Goal: Task Accomplishment & Management: Manage account settings

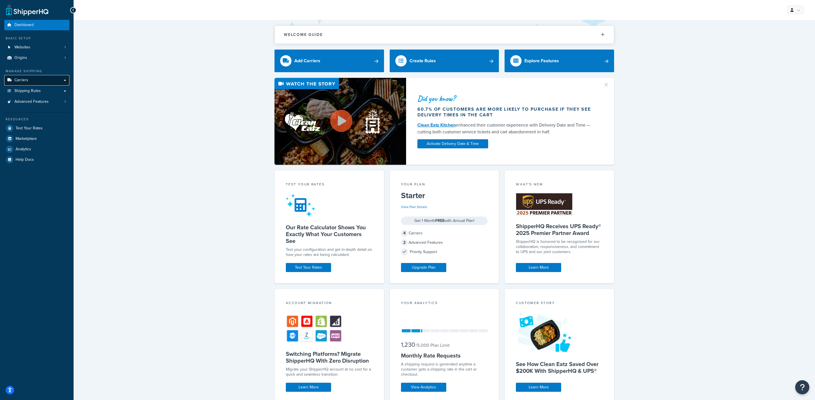
click at [54, 79] on link "Carriers" at bounding box center [36, 80] width 65 height 10
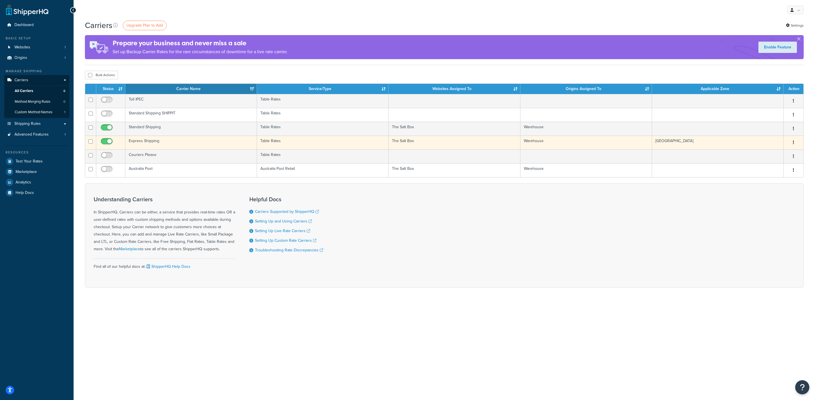
click at [174, 146] on td "Express Shipping" at bounding box center [191, 143] width 132 height 14
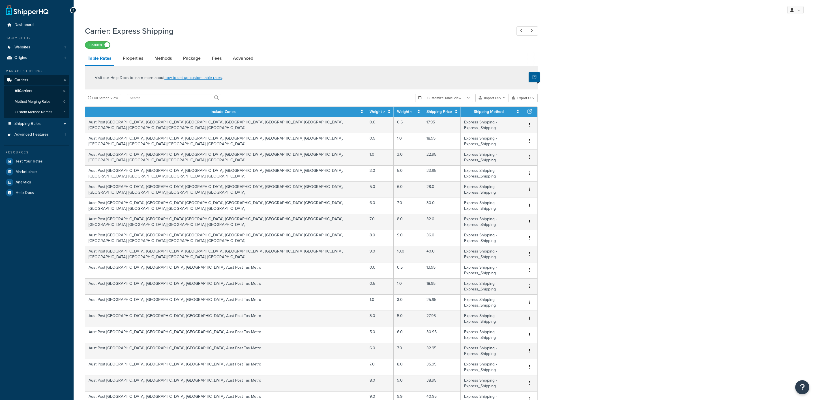
select select "25"
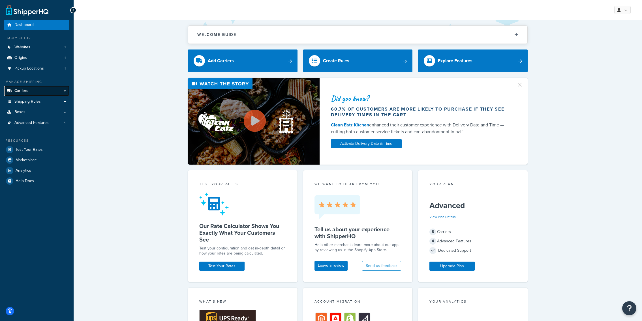
click at [58, 90] on link "Carriers" at bounding box center [36, 91] width 65 height 10
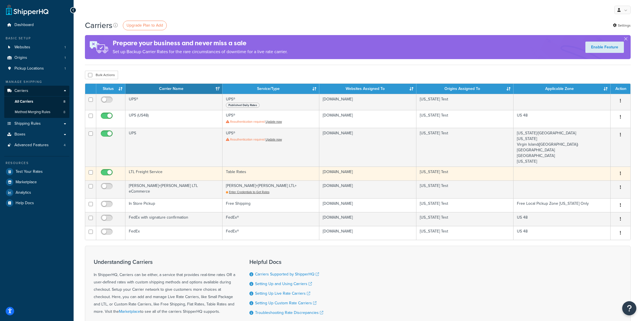
click at [201, 173] on td "LTL Freight Service" at bounding box center [173, 174] width 97 height 14
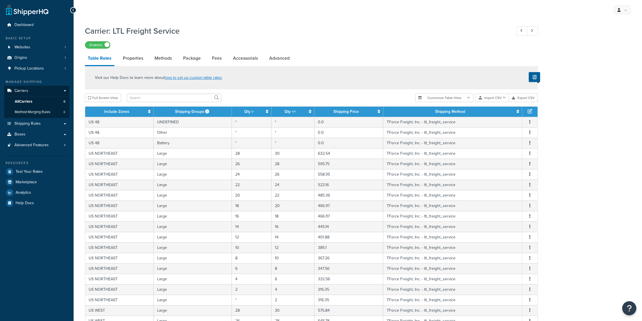
select select "25"
click at [42, 101] on link "All Carriers 8" at bounding box center [36, 102] width 65 height 10
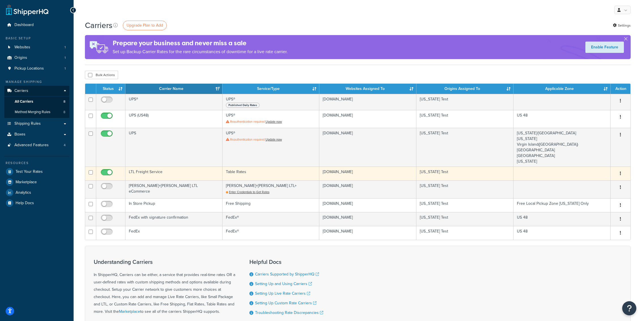
click at [219, 173] on td "LTL Freight Service" at bounding box center [173, 174] width 97 height 14
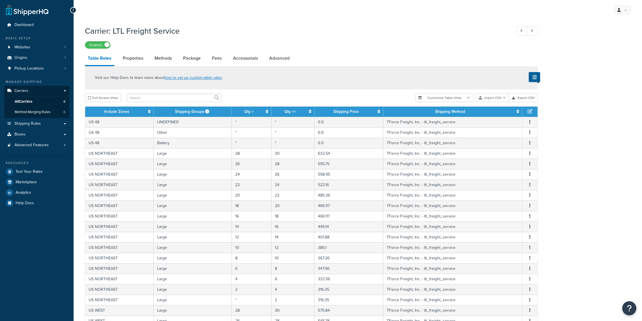
select select "25"
click at [44, 49] on link "Websites 1" at bounding box center [36, 47] width 65 height 10
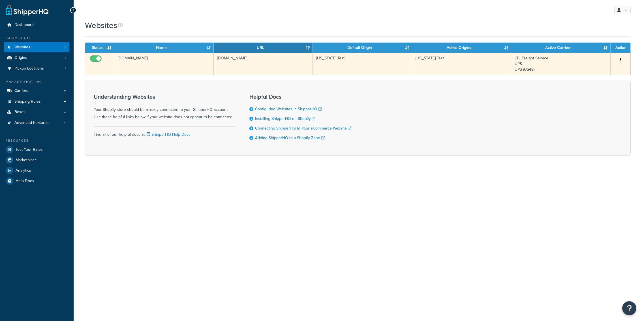
click at [211, 62] on td "rvi38u-rz.myshopify.com" at bounding box center [163, 64] width 99 height 22
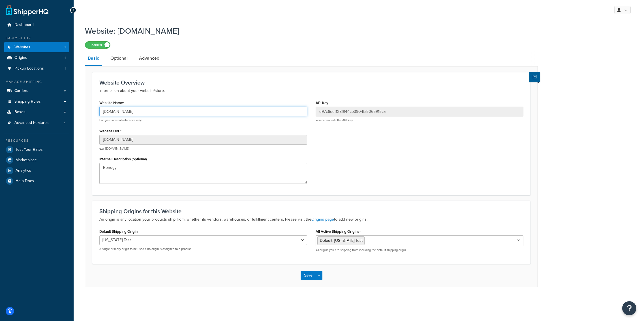
drag, startPoint x: 137, startPoint y: 112, endPoint x: 86, endPoint y: 108, distance: 50.5
click at [99, 108] on input "[DOMAIN_NAME]" at bounding box center [203, 112] width 208 height 10
click at [132, 115] on input "[DOMAIN_NAME]" at bounding box center [203, 112] width 208 height 10
drag, startPoint x: 137, startPoint y: 112, endPoint x: 92, endPoint y: 112, distance: 44.4
click at [99, 112] on input "[DOMAIN_NAME]" at bounding box center [203, 112] width 208 height 10
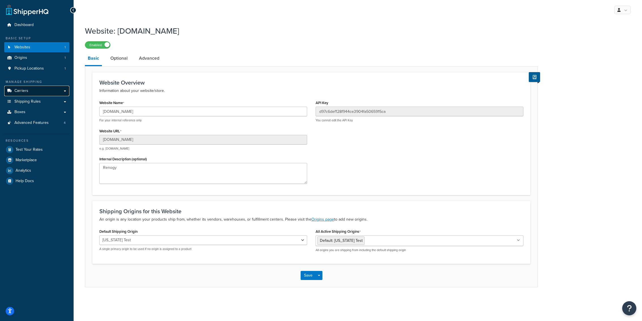
click at [42, 93] on link "Carriers" at bounding box center [36, 91] width 65 height 10
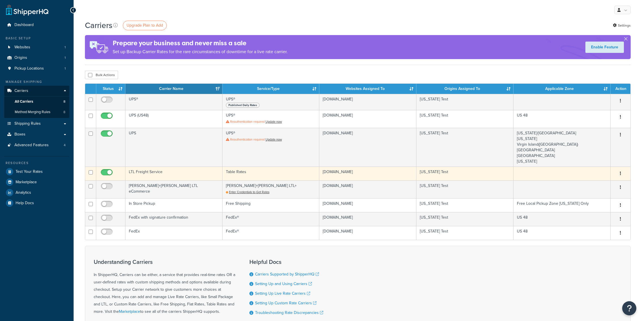
click at [164, 174] on td "LTL Freight Service" at bounding box center [173, 174] width 97 height 14
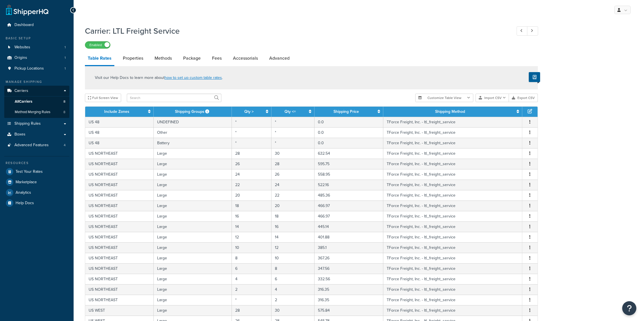
select select "25"
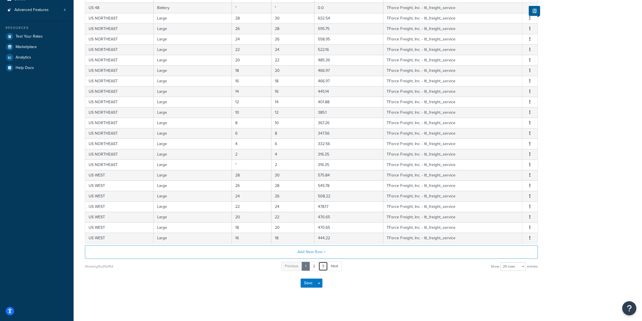
click at [324, 265] on link "3" at bounding box center [322, 266] width 9 height 9
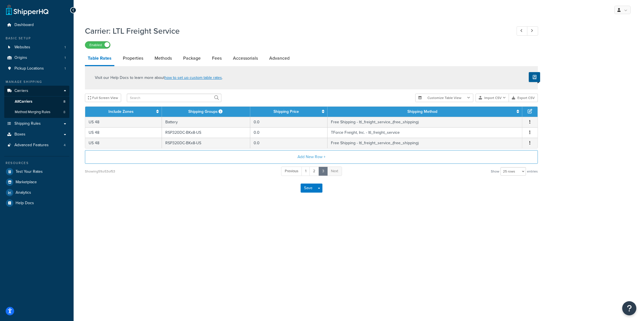
scroll to position [0, 0]
click at [46, 122] on link "Shipping Rules" at bounding box center [36, 124] width 65 height 10
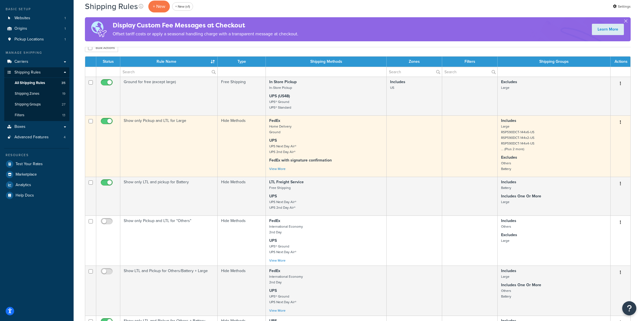
scroll to position [35, 0]
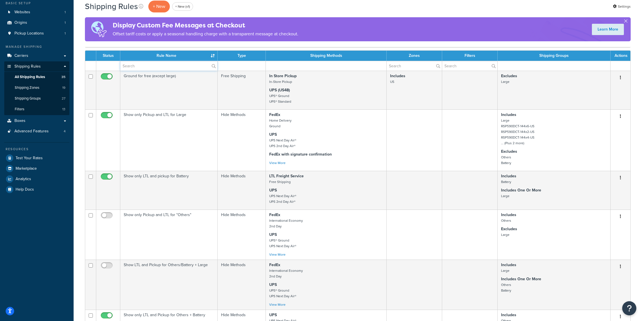
click at [169, 66] on input "text" at bounding box center [168, 66] width 97 height 10
paste input "rsp320dc-bkx8-us"
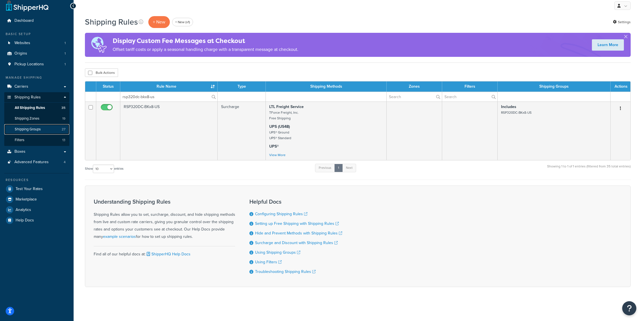
click at [41, 127] on link "Shipping Groups 27" at bounding box center [36, 129] width 65 height 10
click at [49, 90] on link "Carriers" at bounding box center [36, 87] width 65 height 10
click at [170, 99] on input "rsp320dc-bkx8-us" at bounding box center [168, 97] width 97 height 10
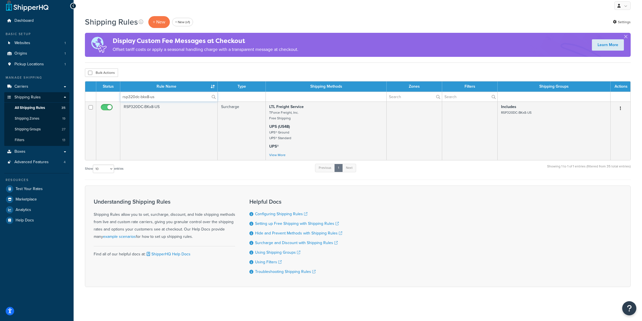
paste input "Hide Cost when Large not in Cart"
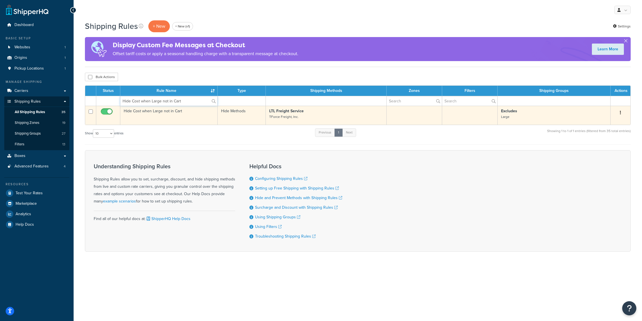
type input "Hide Cost when Large not in Cart"
click at [203, 118] on td "Hide Cost when Large not in Cart" at bounding box center [168, 115] width 97 height 19
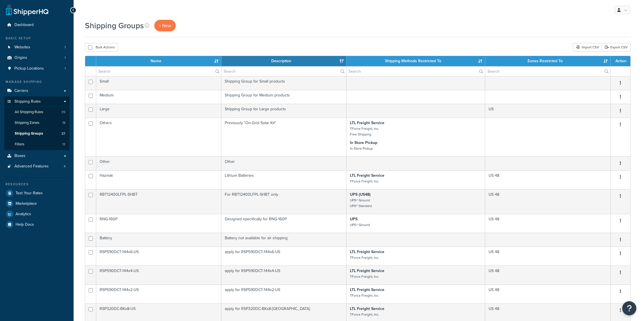
select select "15"
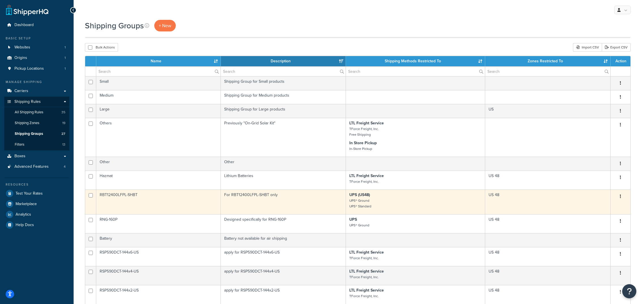
scroll to position [157, 0]
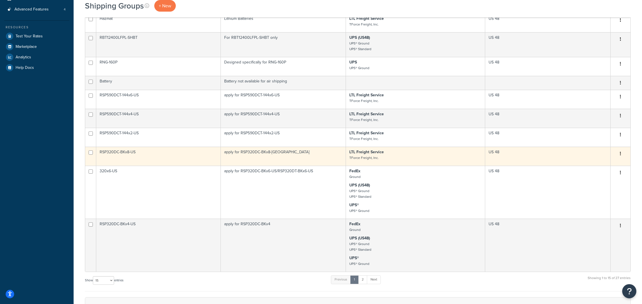
click at [193, 155] on td "RSP320DC-BKx8-US" at bounding box center [158, 156] width 125 height 19
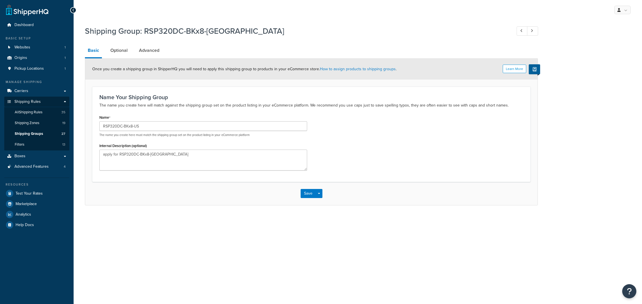
click at [116, 59] on div "Learn More Once you create a shipping group in ShipperHQ you will need to apply…" at bounding box center [311, 69] width 452 height 21
click at [116, 57] on link "Optional" at bounding box center [119, 51] width 23 height 14
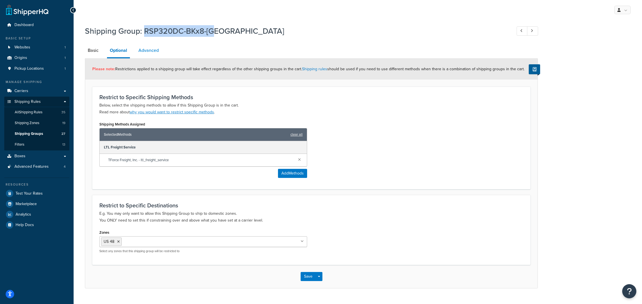
click at [138, 55] on link "Advanced" at bounding box center [149, 51] width 26 height 14
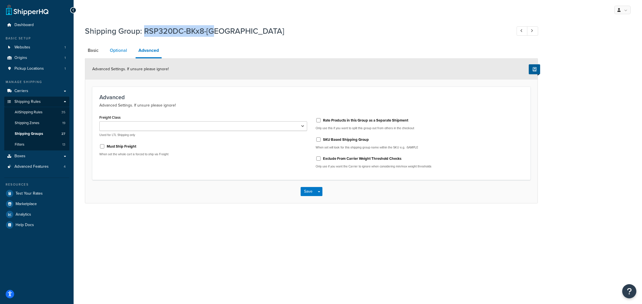
click at [123, 53] on link "Optional" at bounding box center [118, 51] width 23 height 14
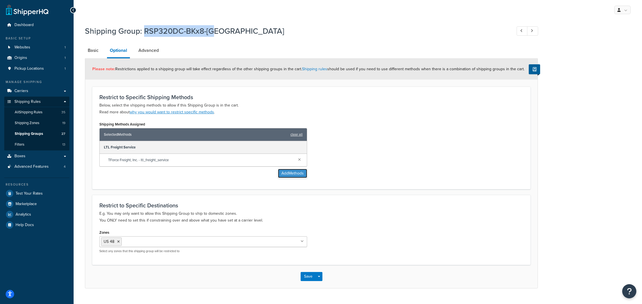
click at [281, 175] on button "Add Methods" at bounding box center [292, 173] width 29 height 9
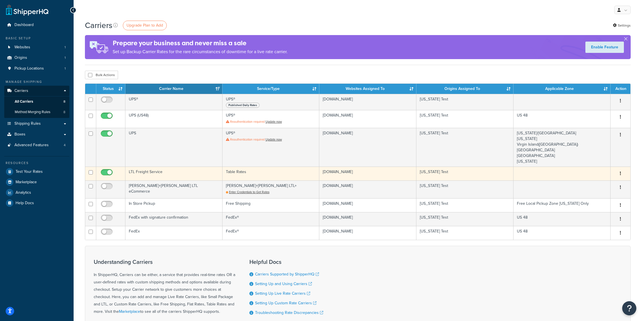
click at [175, 174] on td "LTL Freight Service" at bounding box center [173, 174] width 97 height 14
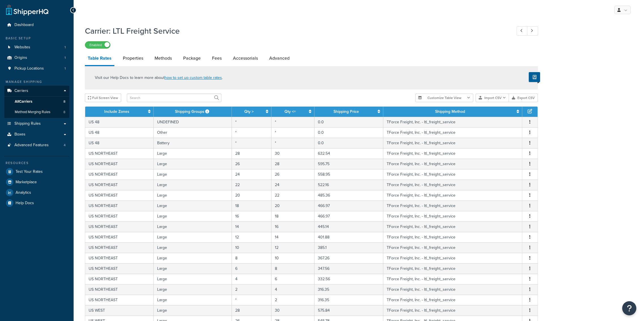
select select "25"
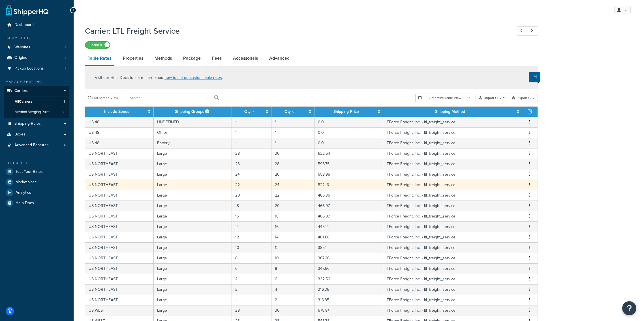
scroll to position [135, 0]
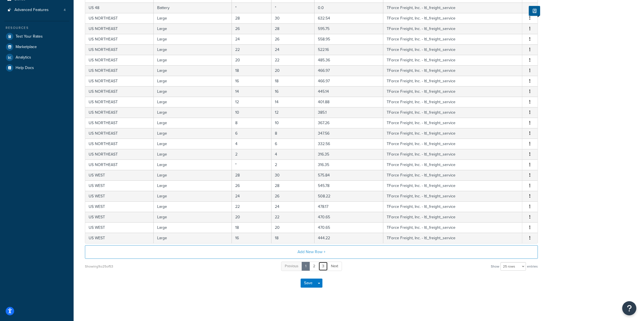
click at [322, 262] on link "3" at bounding box center [322, 266] width 9 height 9
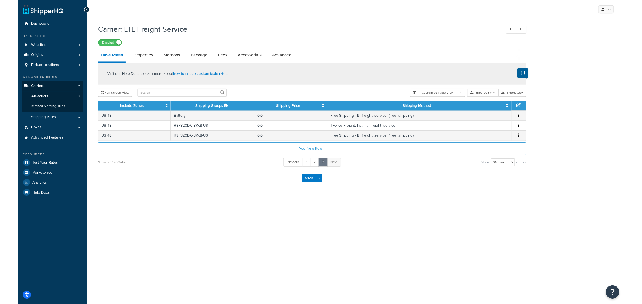
scroll to position [0, 0]
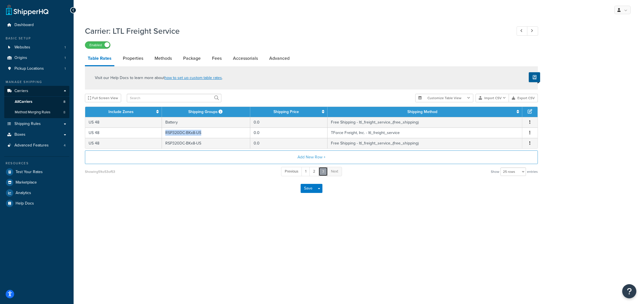
click at [321, 172] on link "3" at bounding box center [322, 171] width 9 height 9
click at [320, 172] on link "3" at bounding box center [322, 171] width 9 height 9
click at [317, 172] on link "2" at bounding box center [314, 171] width 10 height 9
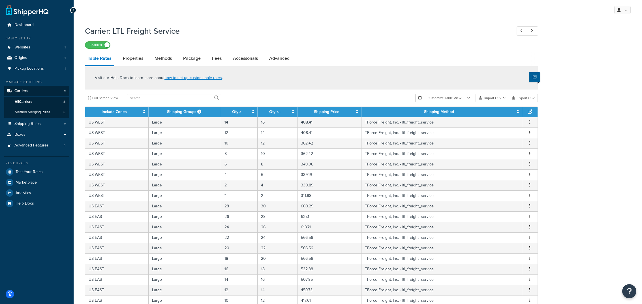
scroll to position [153, 0]
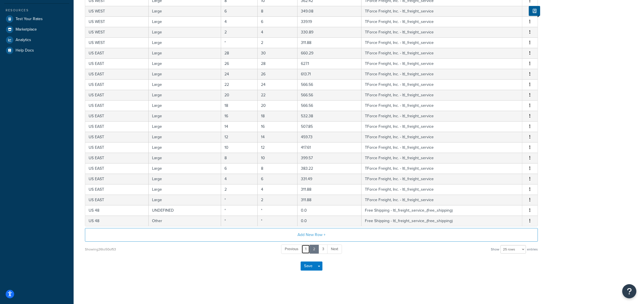
click at [307, 248] on link "1" at bounding box center [305, 248] width 8 height 9
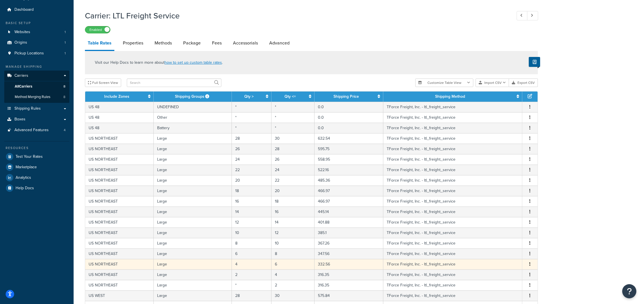
scroll to position [0, 0]
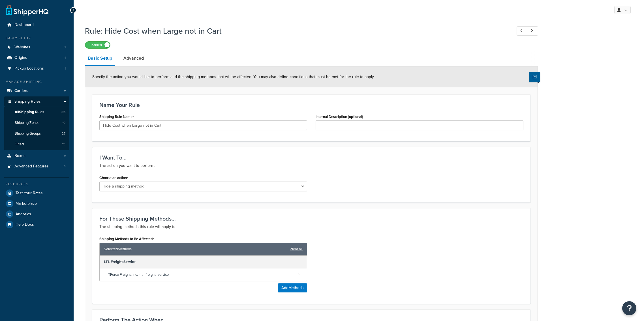
select select "HIDE"
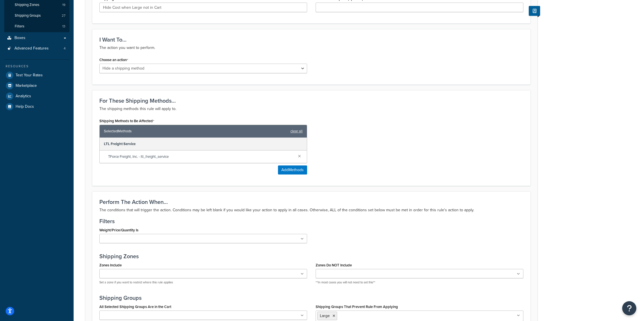
scroll to position [221, 0]
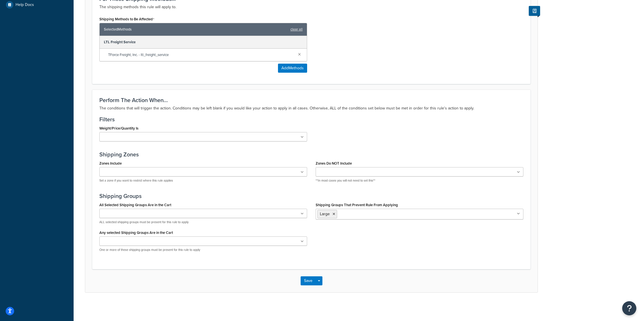
click at [395, 215] on ul "Large" at bounding box center [420, 214] width 208 height 11
paste input "Hide Cost when Large not in Cart"
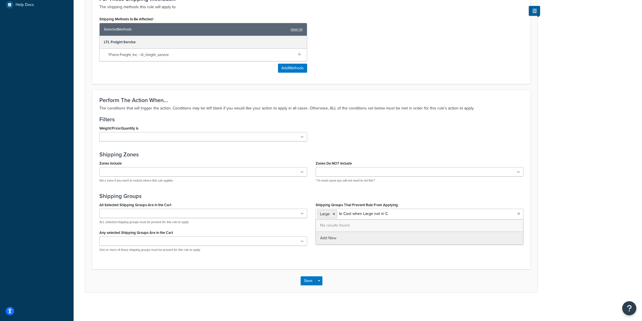
type input "Hide Cost when Large not in Cart"
drag, startPoint x: 404, startPoint y: 214, endPoint x: 355, endPoint y: 214, distance: 49.0
click at [355, 214] on ul "Large Hide Cost when Large not in Cart" at bounding box center [420, 214] width 208 height 11
click at [355, 214] on input "Hide Cost when Large not in Cart" at bounding box center [364, 214] width 50 height 6
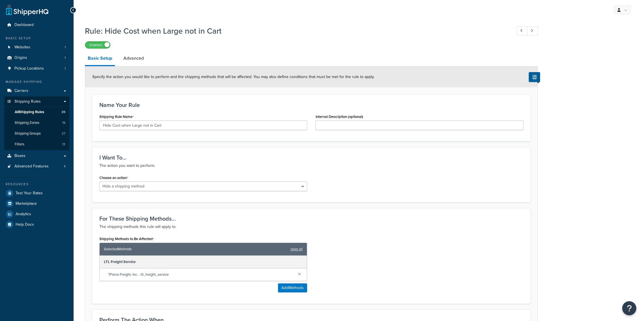
select select "HIDE"
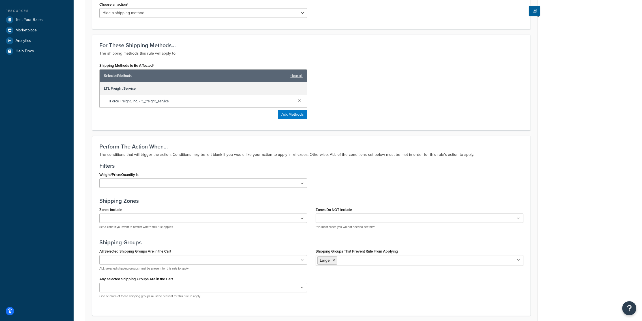
scroll to position [213, 0]
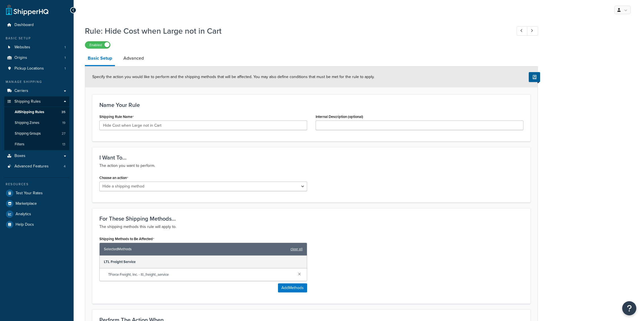
select select "HIDE"
click at [48, 91] on link "Carriers" at bounding box center [36, 91] width 65 height 10
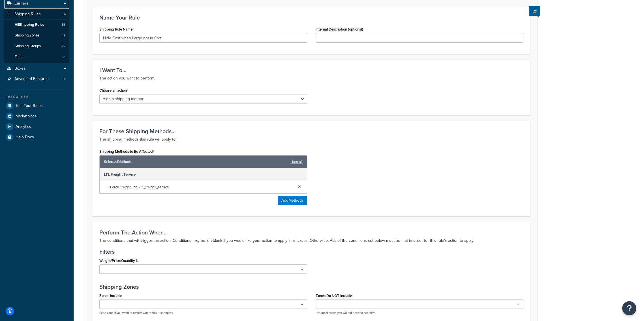
scroll to position [221, 0]
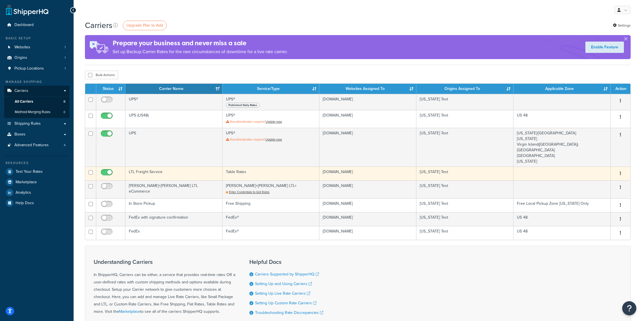
click at [172, 175] on td "LTL Freight Service" at bounding box center [173, 174] width 97 height 14
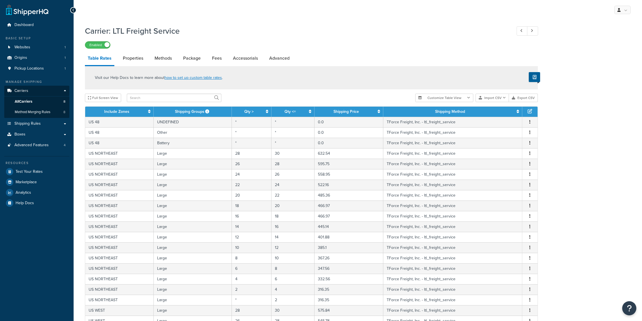
select select "25"
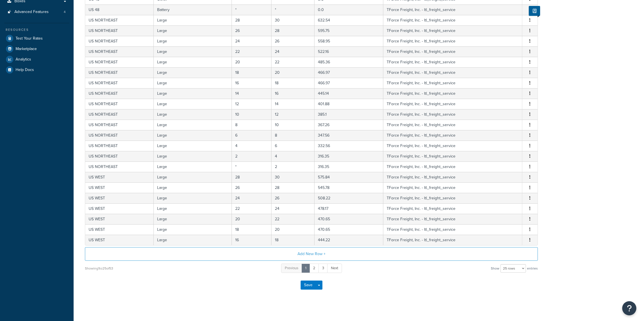
scroll to position [135, 0]
click at [323, 266] on link "3" at bounding box center [322, 266] width 9 height 9
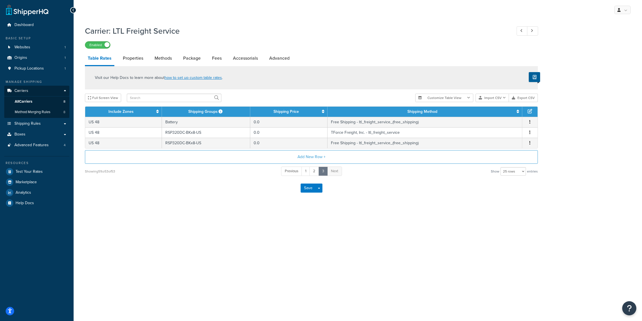
scroll to position [0, 0]
click at [314, 171] on link "2" at bounding box center [314, 171] width 10 height 9
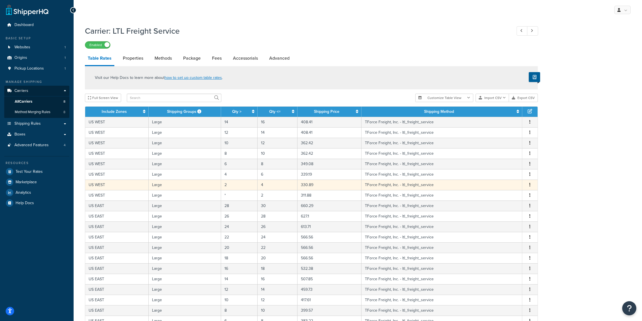
scroll to position [135, 0]
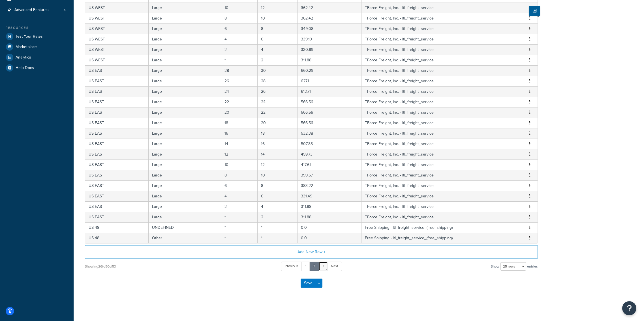
click at [323, 264] on link "3" at bounding box center [322, 266] width 9 height 9
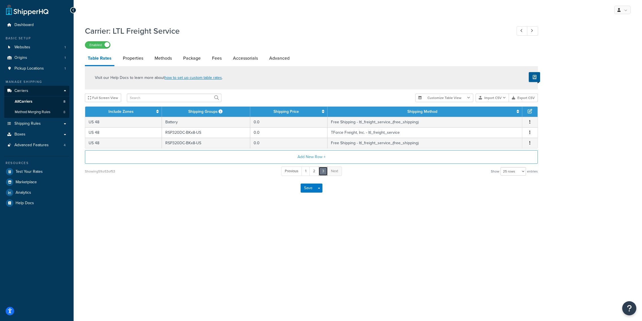
scroll to position [0, 0]
click at [51, 124] on link "Shipping Rules" at bounding box center [36, 124] width 65 height 10
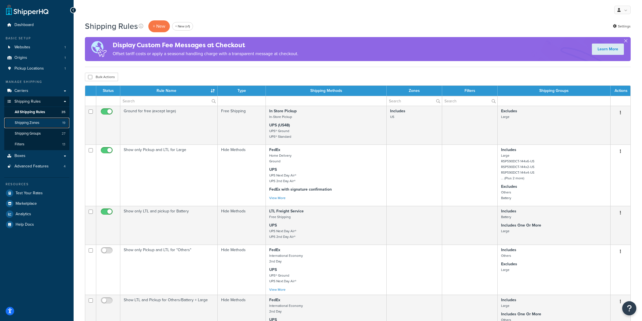
click at [32, 127] on link "Shipping Zones 19" at bounding box center [36, 123] width 65 height 10
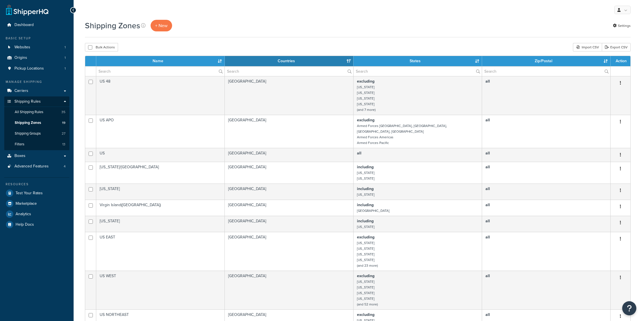
select select "15"
click at [39, 135] on span "Shipping Groups" at bounding box center [28, 133] width 26 height 5
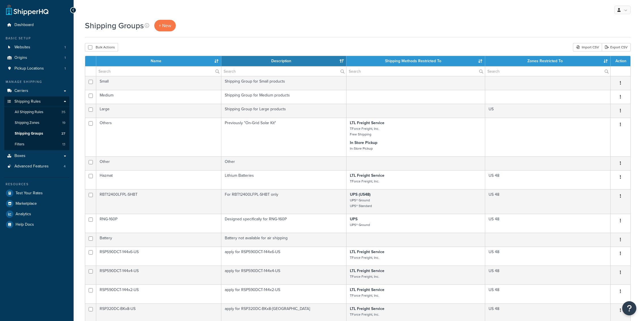
select select "15"
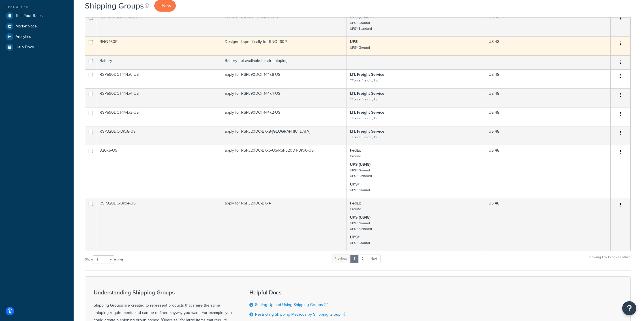
scroll to position [178, 0]
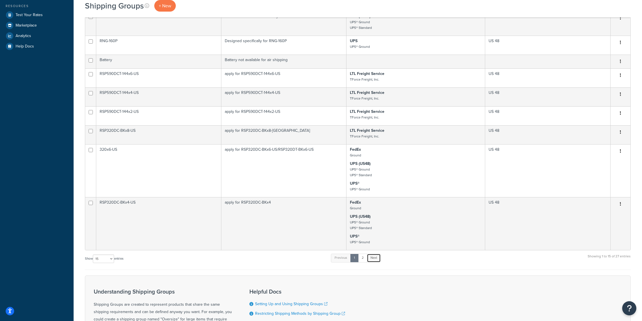
click at [370, 259] on link "Next" at bounding box center [374, 258] width 14 height 8
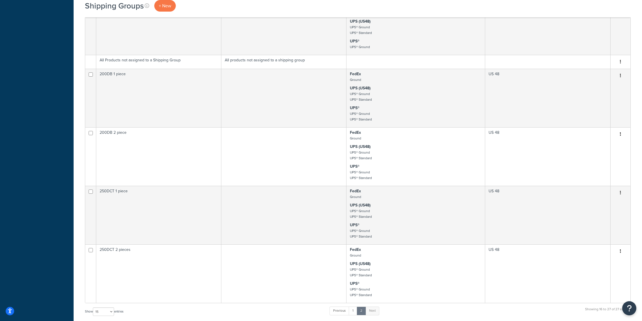
scroll to position [547, 0]
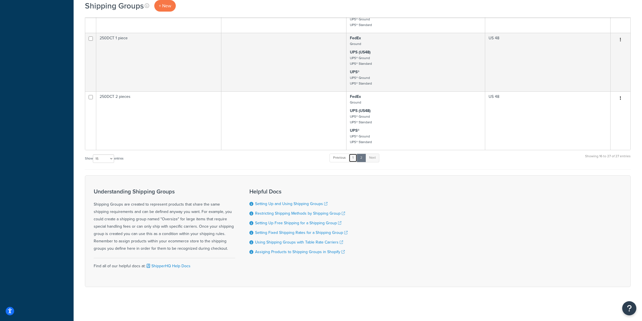
click at [354, 161] on link "1" at bounding box center [353, 158] width 8 height 8
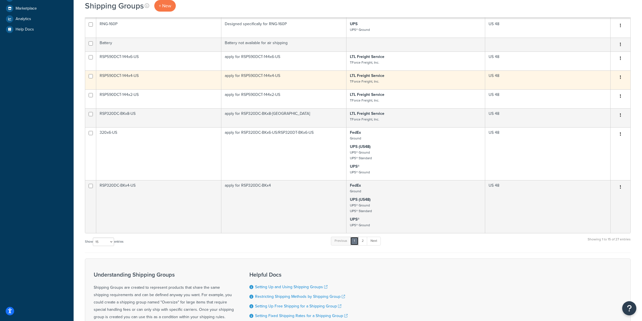
scroll to position [244, 0]
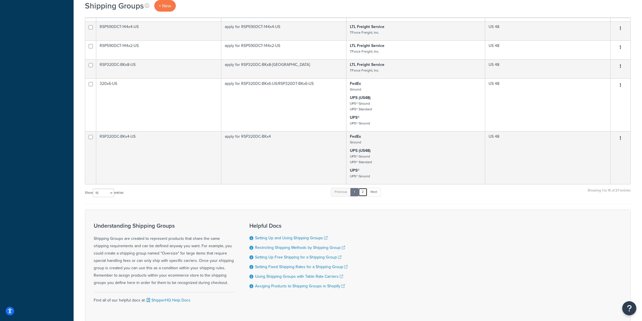
click at [367, 190] on link "2" at bounding box center [362, 192] width 9 height 8
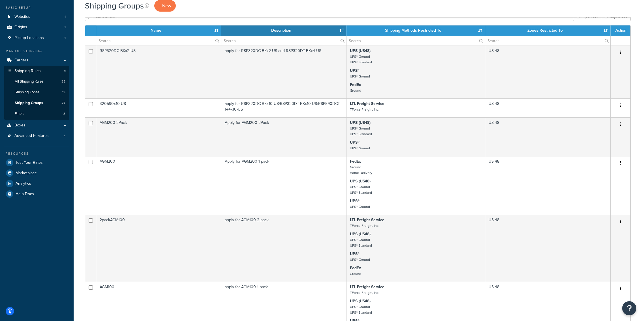
scroll to position [24, 0]
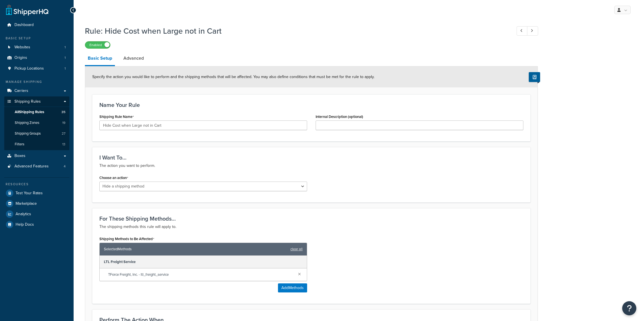
select select "HIDE"
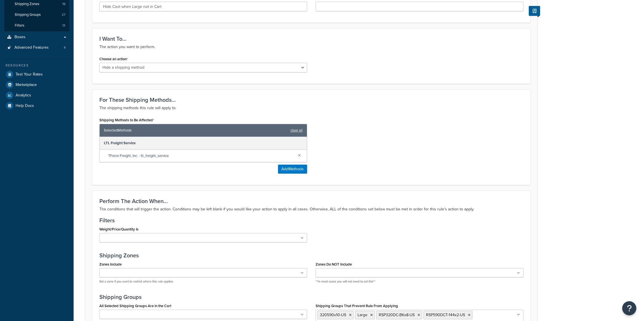
scroll to position [221, 0]
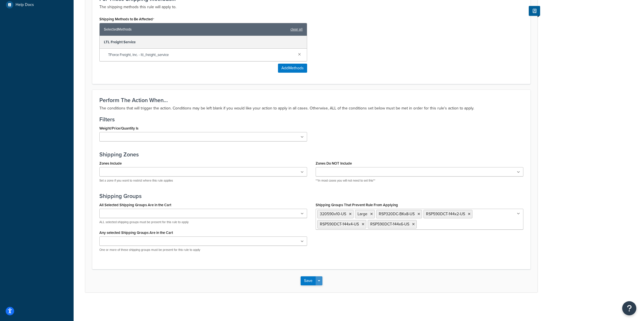
click at [320, 280] on button "Save Dropdown" at bounding box center [319, 281] width 7 height 9
click at [325, 292] on button "Save and Edit" at bounding box center [328, 292] width 55 height 12
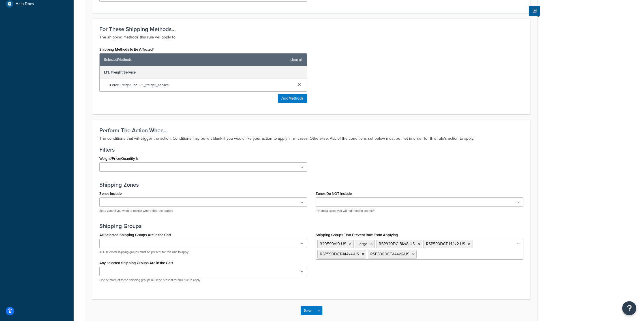
scroll to position [0, 0]
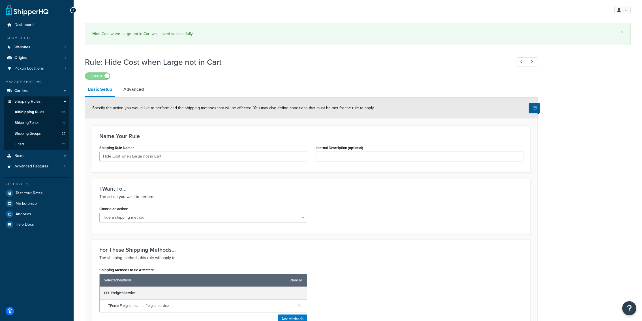
select select "HIDE"
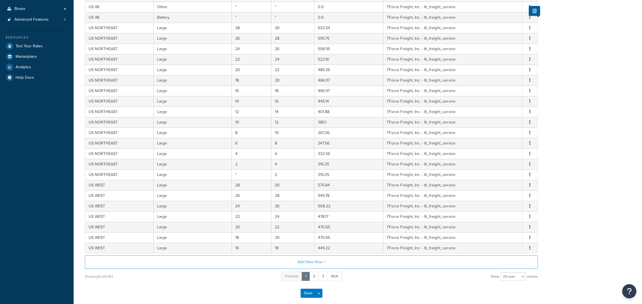
scroll to position [153, 0]
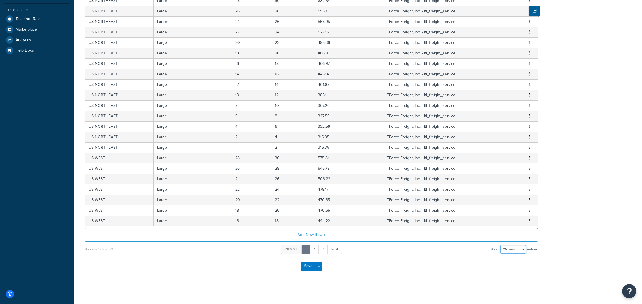
select select "100"
click option "100 rows" at bounding box center [0, 0] width 0 height 0
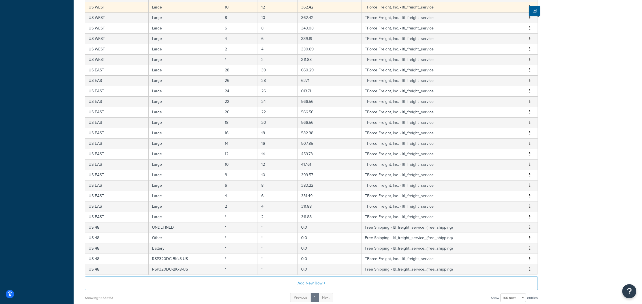
scroll to position [152, 0]
